Goal: Task Accomplishment & Management: Use online tool/utility

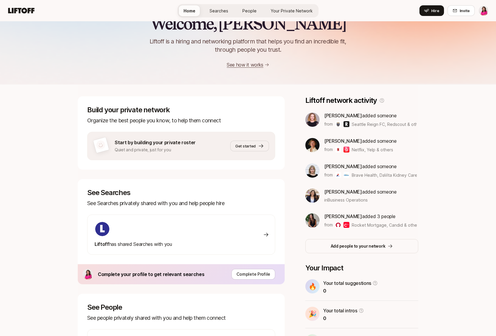
scroll to position [21, 0]
click at [252, 146] on span "Get started" at bounding box center [245, 146] width 20 height 6
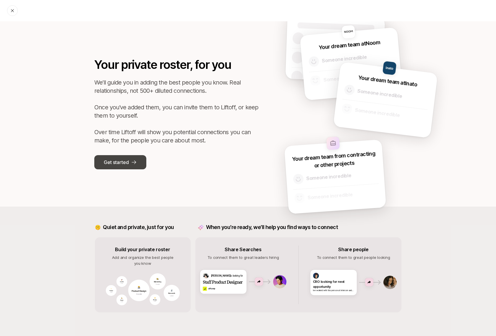
click at [127, 159] on p "Get started" at bounding box center [116, 162] width 25 height 8
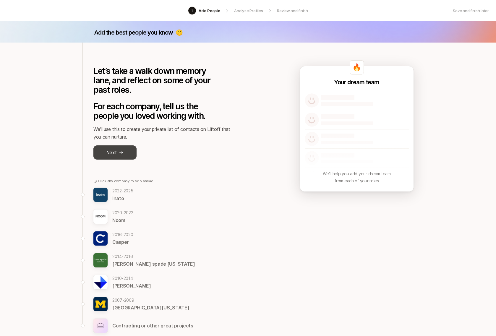
click at [119, 154] on button "Next" at bounding box center [114, 152] width 43 height 14
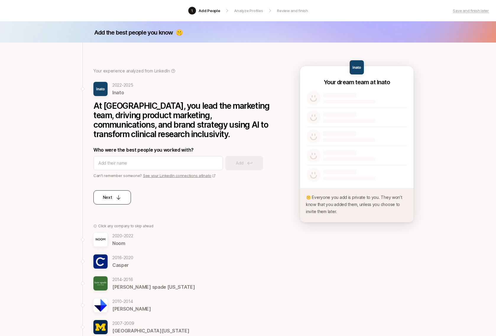
click at [114, 200] on div "Next" at bounding box center [112, 197] width 19 height 7
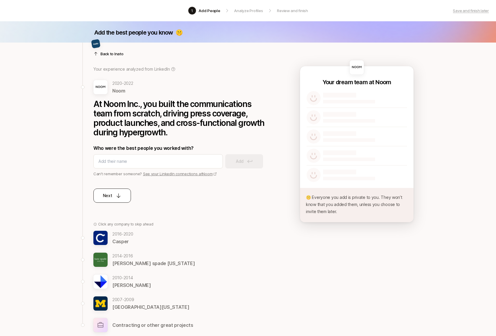
click at [114, 200] on button "Next" at bounding box center [112, 196] width 38 height 14
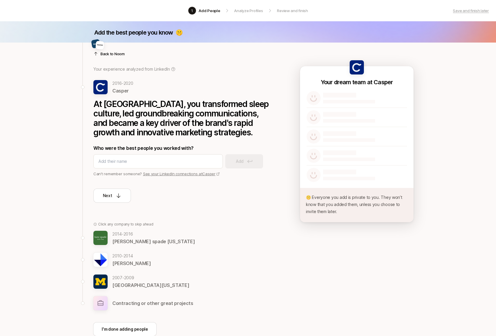
click at [114, 200] on button "Next" at bounding box center [112, 196] width 38 height 14
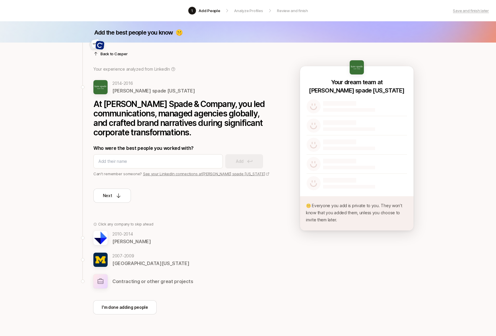
click at [108, 54] on div at bounding box center [181, 47] width 177 height 14
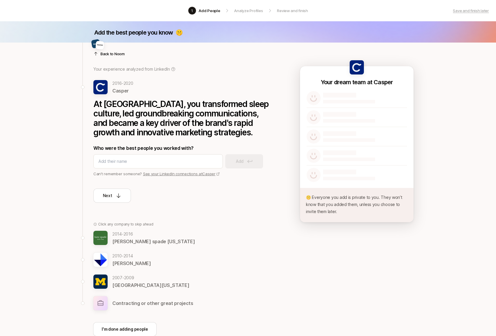
click at [108, 54] on div at bounding box center [181, 47] width 177 height 14
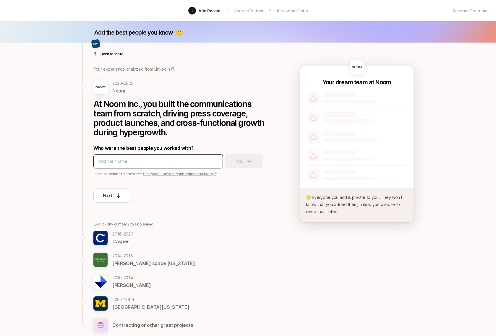
click at [135, 162] on input at bounding box center [157, 161] width 119 height 7
type input "[PERSON_NAME]"
click at [239, 161] on p "Add" at bounding box center [240, 161] width 8 height 7
click at [151, 162] on input at bounding box center [157, 161] width 119 height 7
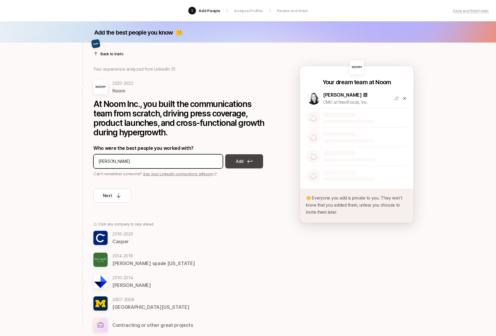
type input "[PERSON_NAME]"
click at [239, 164] on p "Add" at bounding box center [240, 161] width 8 height 7
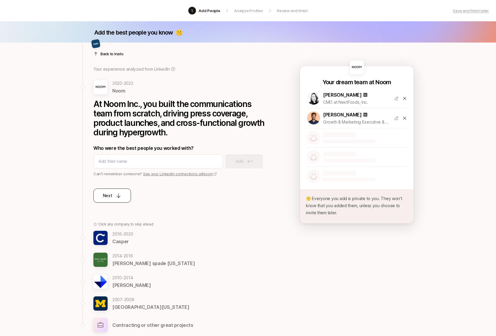
click at [120, 199] on button "Next" at bounding box center [112, 196] width 38 height 14
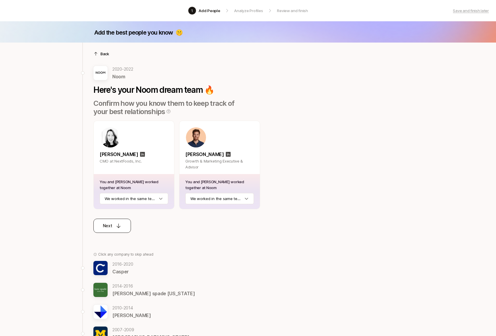
click at [120, 199] on html "1 Add People Analyze Profiles Review and finish Save and finish later Add the b…" at bounding box center [248, 168] width 496 height 336
click at [220, 201] on html "1 Add People Analyze Profiles Review and finish Save and finish later Add the b…" at bounding box center [248, 168] width 496 height 336
click at [284, 233] on div "Back [DATE] - [DATE] Noom Here's your Noom dream team 🔥 Confirm how you know th…" at bounding box center [248, 235] width 341 height 384
click at [114, 224] on div "Next" at bounding box center [112, 225] width 19 height 7
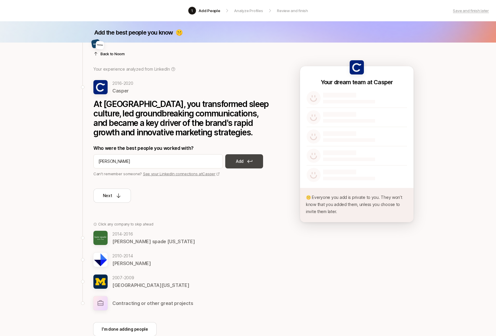
type input "[PERSON_NAME]"
click at [238, 161] on p "Add" at bounding box center [240, 161] width 8 height 7
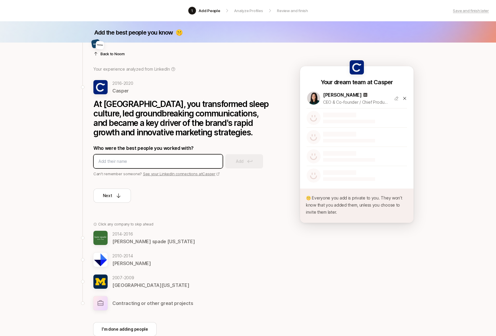
click at [151, 159] on input at bounding box center [157, 161] width 119 height 7
type input "[PERSON_NAME]"
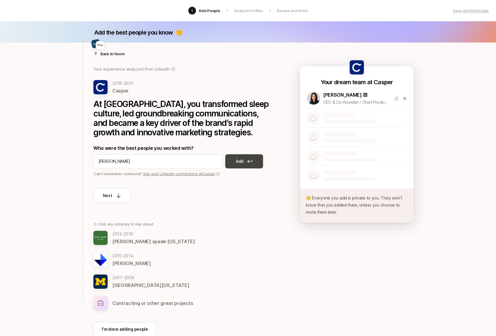
click at [237, 166] on button "Add" at bounding box center [244, 161] width 38 height 14
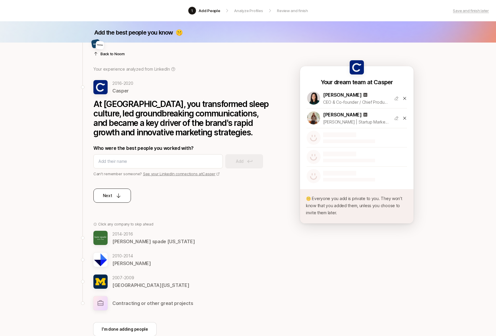
click at [119, 196] on icon at bounding box center [119, 196] width 6 height 6
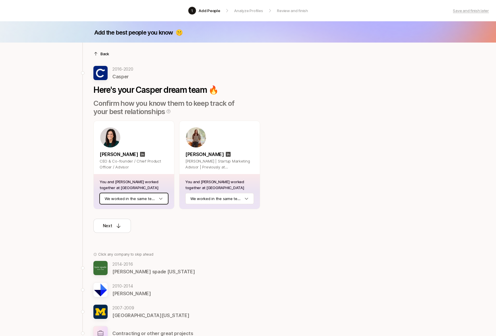
click at [119, 196] on html "1 Add People Analyze Profiles Review and finish Save and finish later Add the b…" at bounding box center [248, 168] width 496 height 336
click at [221, 201] on html "1 Add People Analyze Profiles Review and finish Save and finish later Add the b…" at bounding box center [248, 168] width 496 height 336
click at [295, 249] on div "Back [DATE] - [DATE] Casper Here's your Casper dream team 🔥 Confirm how you kno…" at bounding box center [248, 224] width 341 height 362
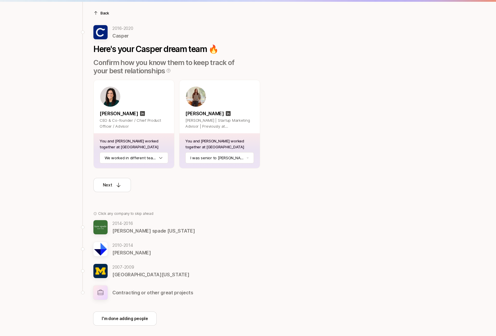
scroll to position [42, 0]
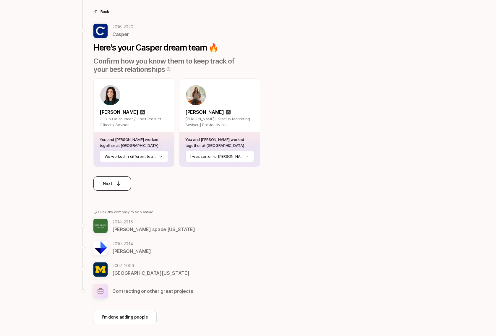
click at [107, 182] on p "Next" at bounding box center [107, 183] width 9 height 7
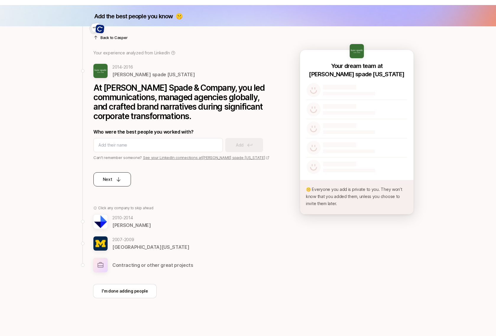
click at [108, 181] on p "Next" at bounding box center [107, 179] width 9 height 7
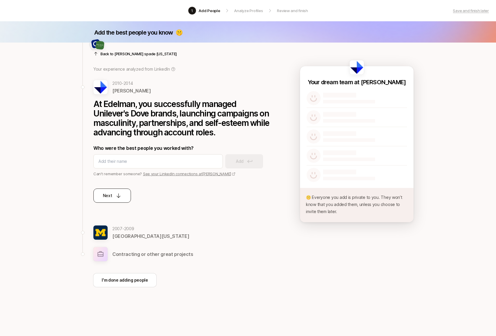
click at [114, 194] on div "Next" at bounding box center [112, 195] width 19 height 7
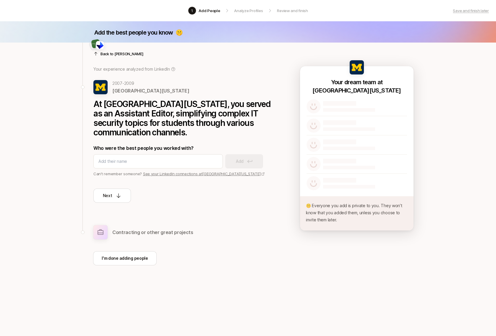
click at [114, 194] on div "Next" at bounding box center [112, 195] width 19 height 7
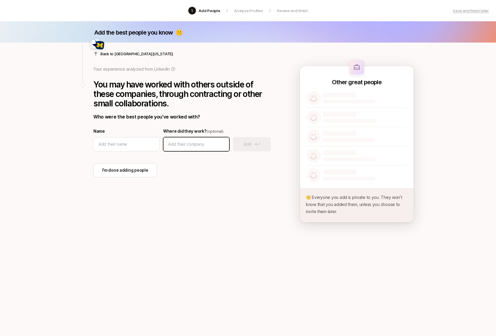
click at [205, 141] on input at bounding box center [196, 144] width 56 height 7
click at [137, 143] on input at bounding box center [126, 144] width 56 height 7
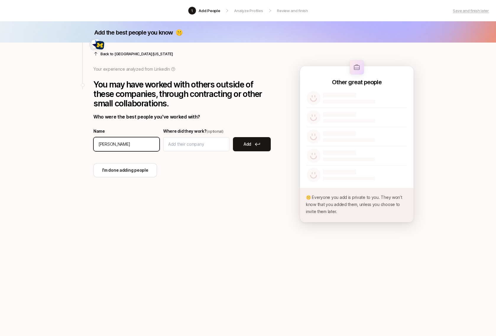
drag, startPoint x: 137, startPoint y: 141, endPoint x: 75, endPoint y: 141, distance: 61.8
click at [75, 141] on div "Add the best people you know 🤫 Back to [GEOGRAPHIC_DATA][US_STATE] Your experie…" at bounding box center [248, 146] width 496 height 251
type input "[PERSON_NAME]"
click at [252, 145] on button "Add" at bounding box center [252, 144] width 38 height 14
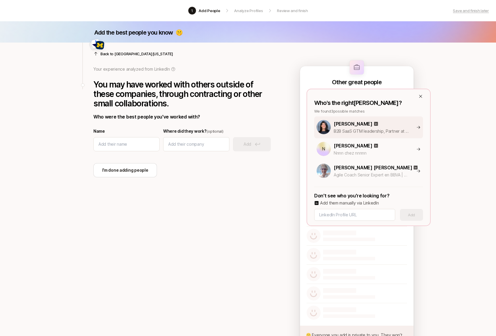
click at [346, 130] on p "B2B SaaS GTM leadership, Partner at Anthology [fmr Google/YouTube]" at bounding box center [372, 131] width 76 height 7
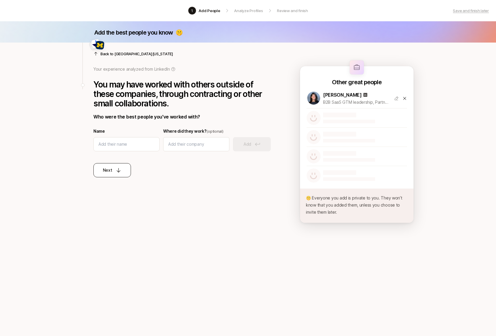
click at [106, 172] on p "Next" at bounding box center [107, 170] width 9 height 7
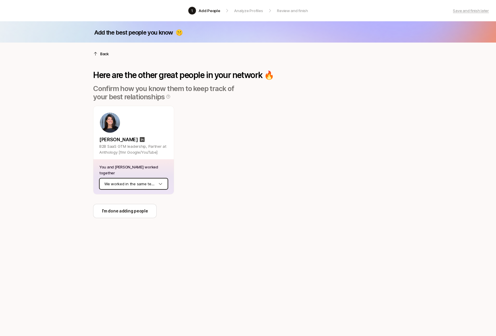
click at [119, 183] on html "1 Add People Analyze Profiles Review and finish Save and finish later Add the b…" at bounding box center [248, 168] width 496 height 336
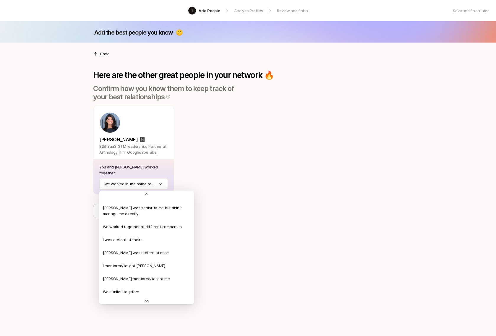
scroll to position [67, 0]
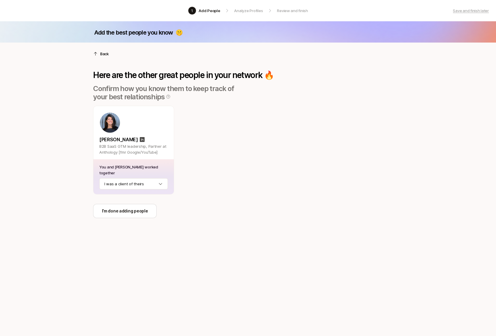
click at [253, 236] on div "Back Here are the other great people in your network 🔥 Confirm how you know the…" at bounding box center [180, 142] width 196 height 198
click at [122, 209] on p "I’m done adding people" at bounding box center [125, 211] width 46 height 7
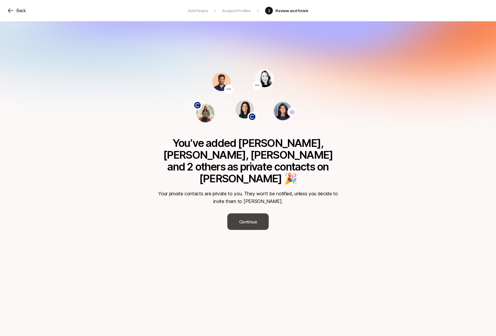
click at [252, 213] on button "Continue" at bounding box center [247, 221] width 41 height 17
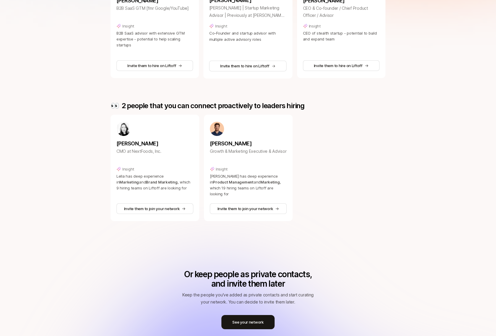
scroll to position [187, 0]
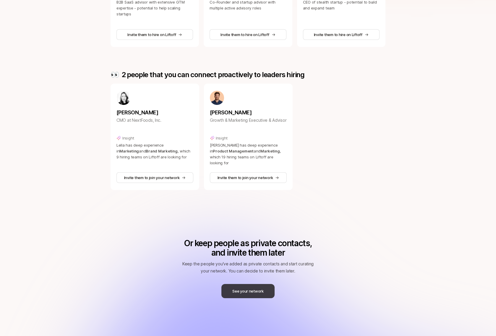
click at [253, 290] on button "See your network" at bounding box center [247, 291] width 53 height 14
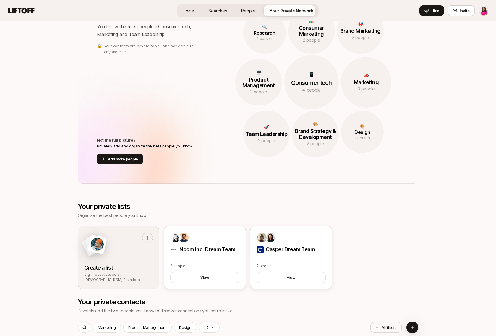
scroll to position [480, 0]
